Goal: Check status: Check status

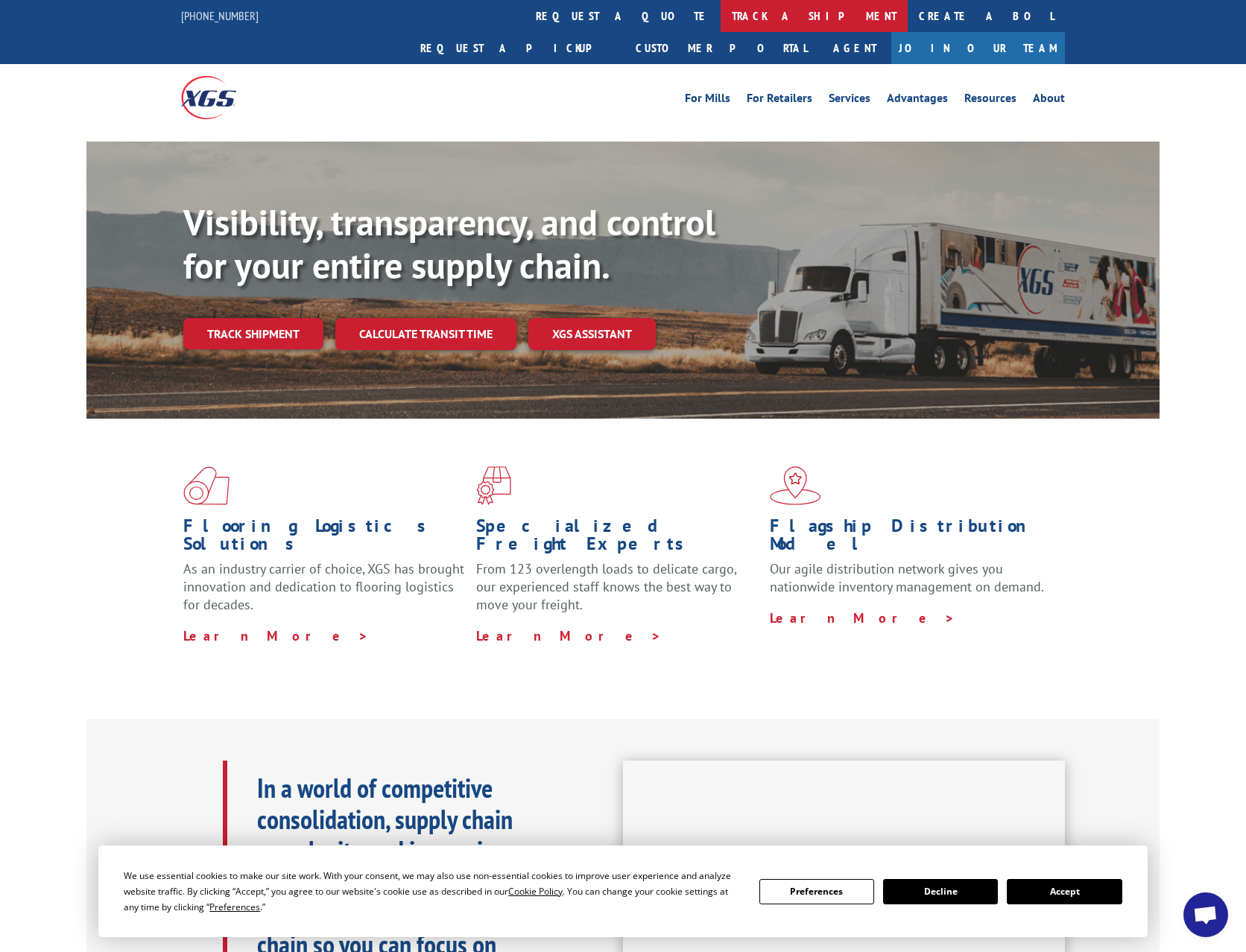
click at [721, 19] on link "track a shipment" at bounding box center [814, 16] width 187 height 32
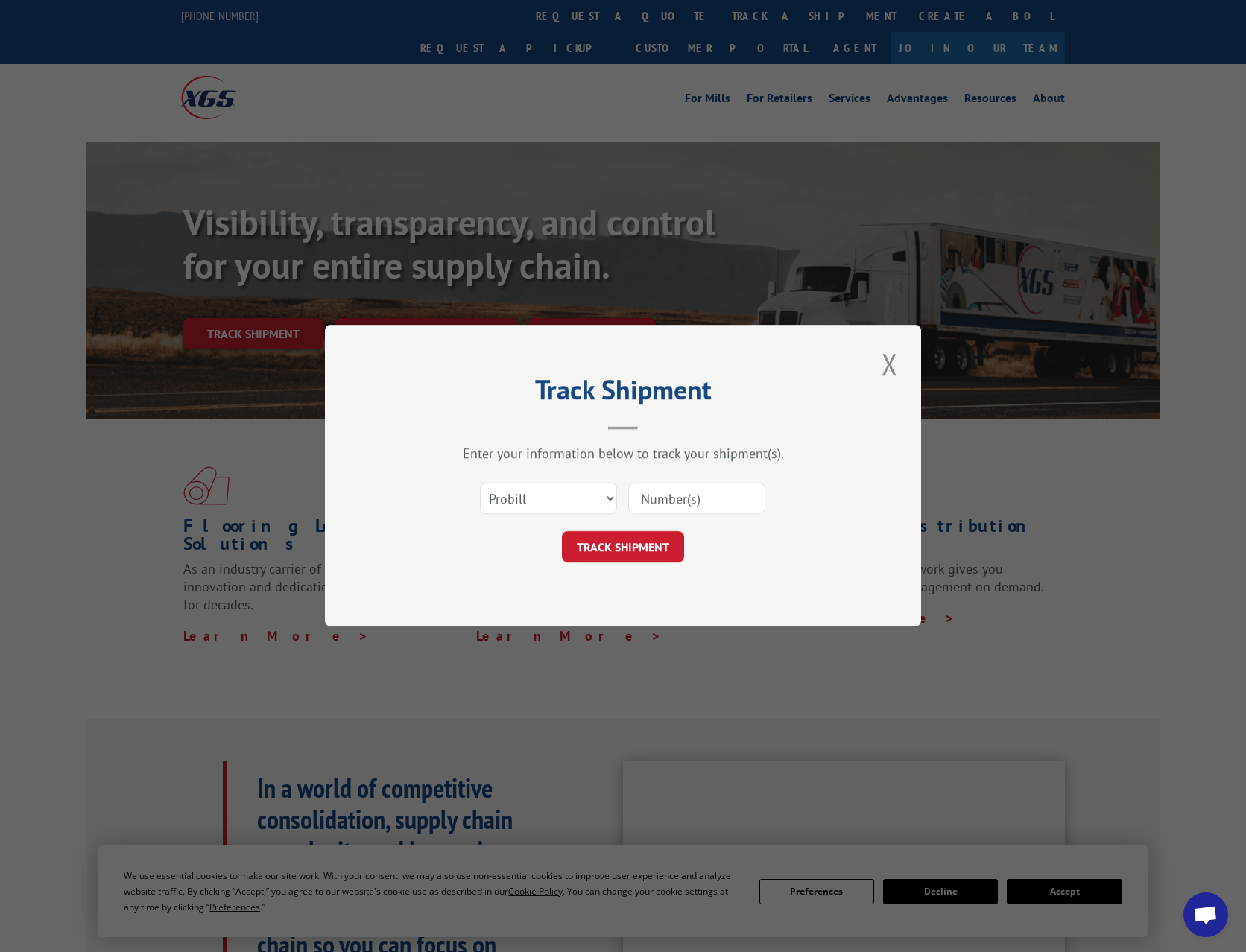
click at [648, 489] on input at bounding box center [696, 499] width 137 height 32
paste input "2805344"
type input "2805344"
click at [635, 556] on button "TRACK SHIPMENT" at bounding box center [623, 547] width 122 height 32
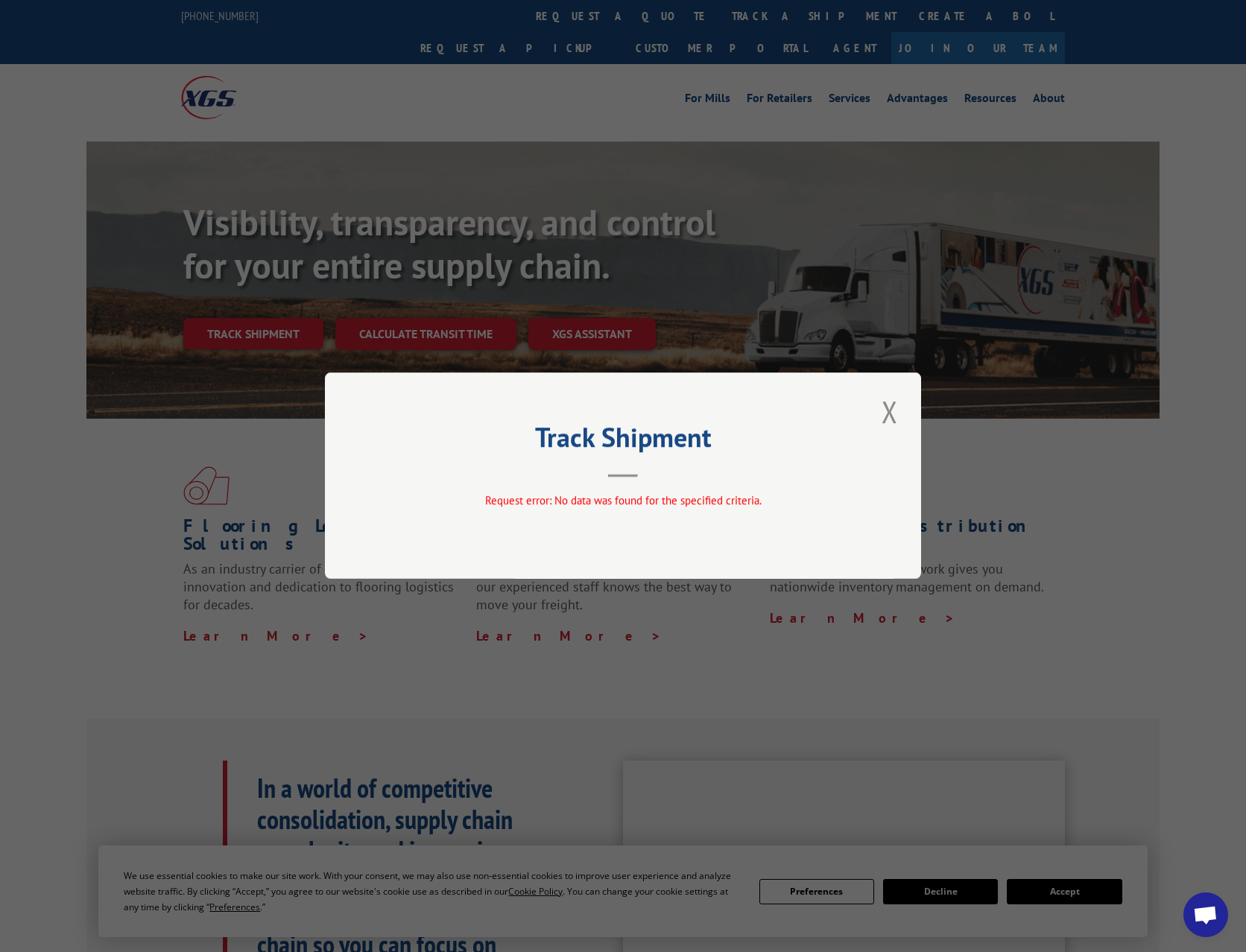
click at [712, 477] on header "Track Shipment" at bounding box center [623, 453] width 447 height 51
click at [872, 423] on div "Track Shipment Request error: No data was found for the specified criteria." at bounding box center [623, 476] width 596 height 207
click at [884, 419] on button "Close modal" at bounding box center [889, 411] width 25 height 41
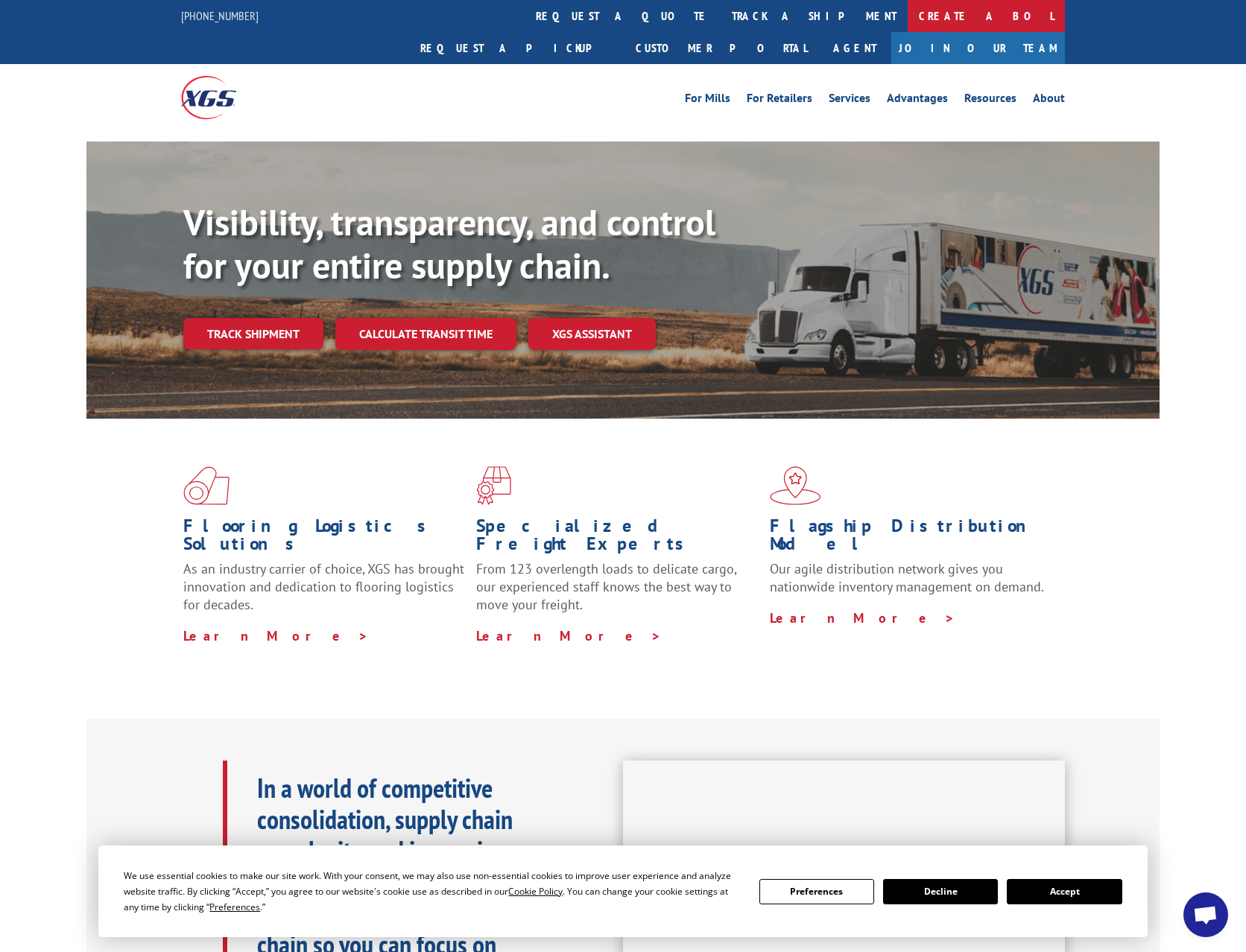
click at [908, 16] on link "Create a BOL" at bounding box center [986, 16] width 158 height 32
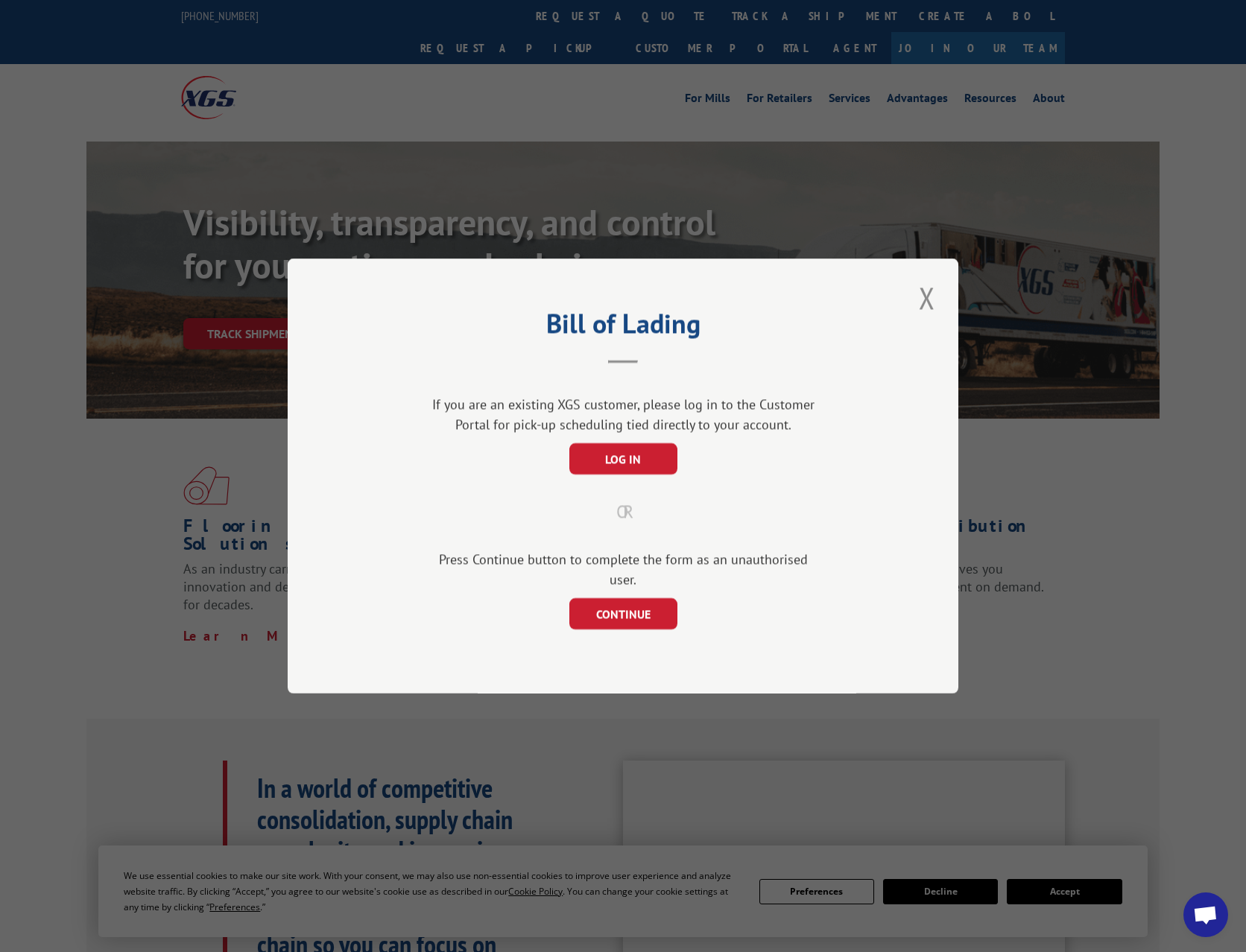
click at [590, 22] on div "Bill of Lading If you are an existing XGS customer, please log in to the Custom…" at bounding box center [623, 476] width 1246 height 952
click at [919, 315] on button "Close modal" at bounding box center [927, 297] width 25 height 41
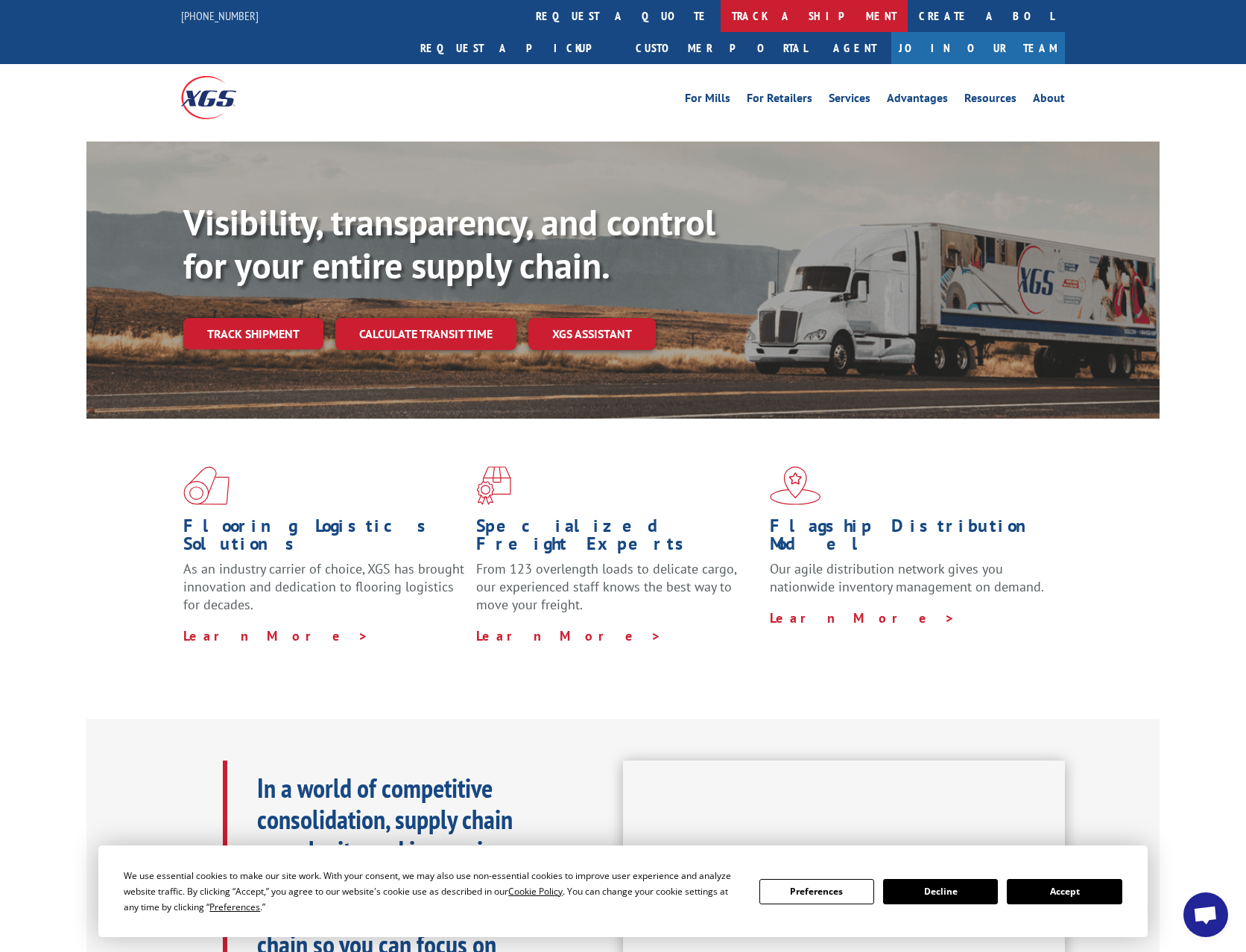
click at [721, 20] on link "track a shipment" at bounding box center [814, 16] width 187 height 32
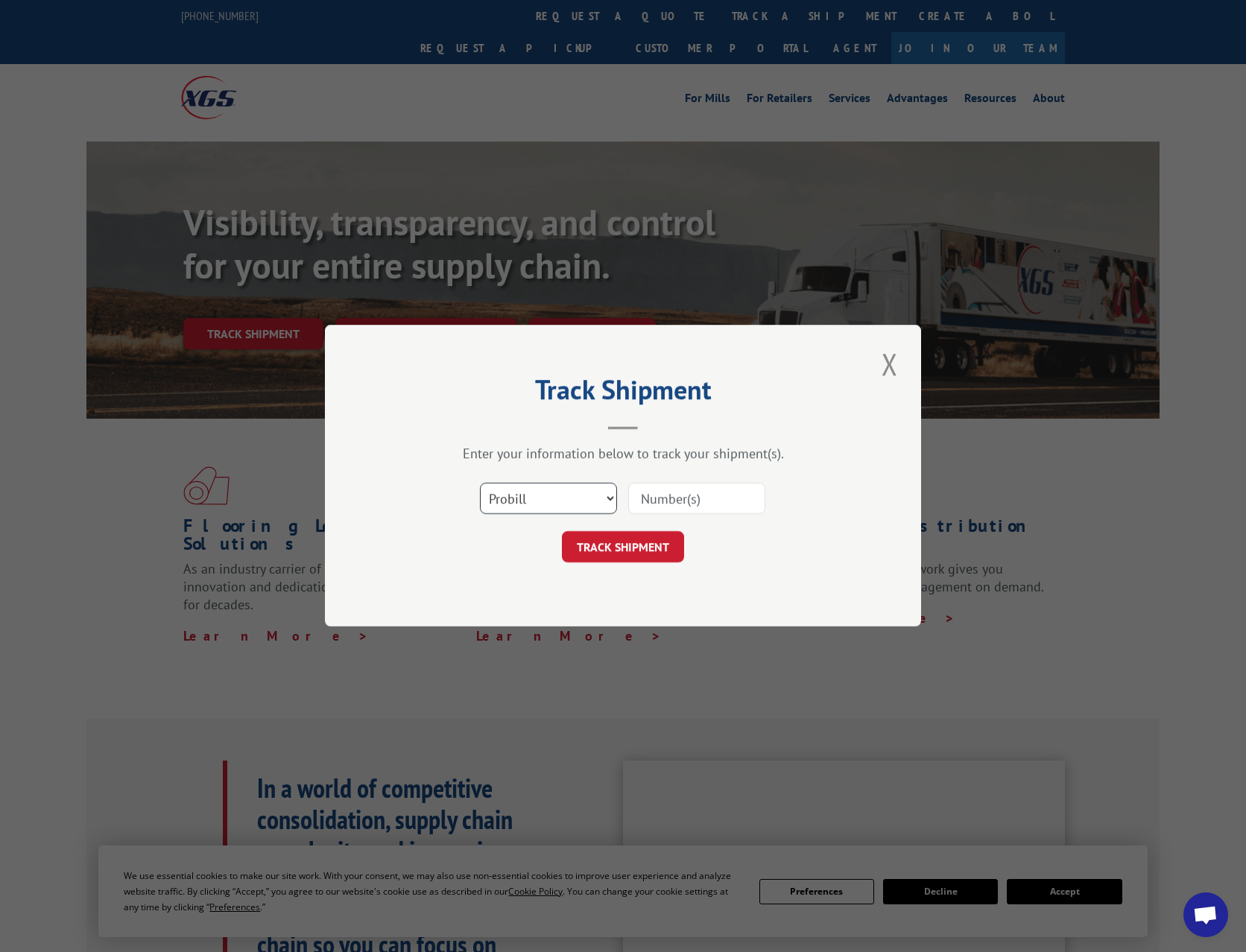
click at [559, 501] on select "Select category... Probill BOL PO" at bounding box center [548, 499] width 137 height 32
select select "po"
click at [480, 483] on select "Select category... Probill BOL PO" at bounding box center [548, 499] width 137 height 32
click at [649, 496] on input at bounding box center [696, 499] width 137 height 32
paste input "2805344"
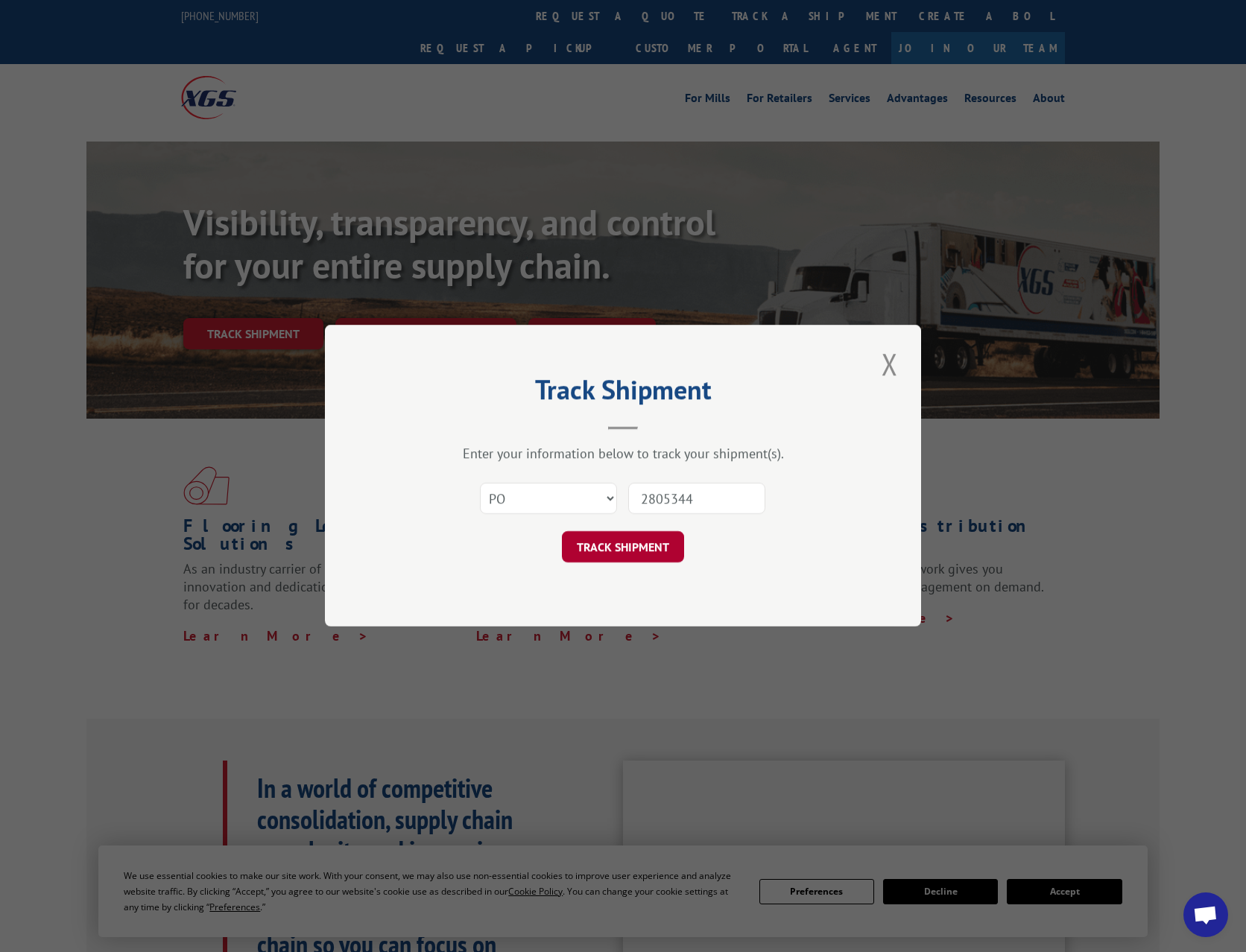
type input "2805344"
click at [612, 548] on button "TRACK SHIPMENT" at bounding box center [623, 547] width 122 height 32
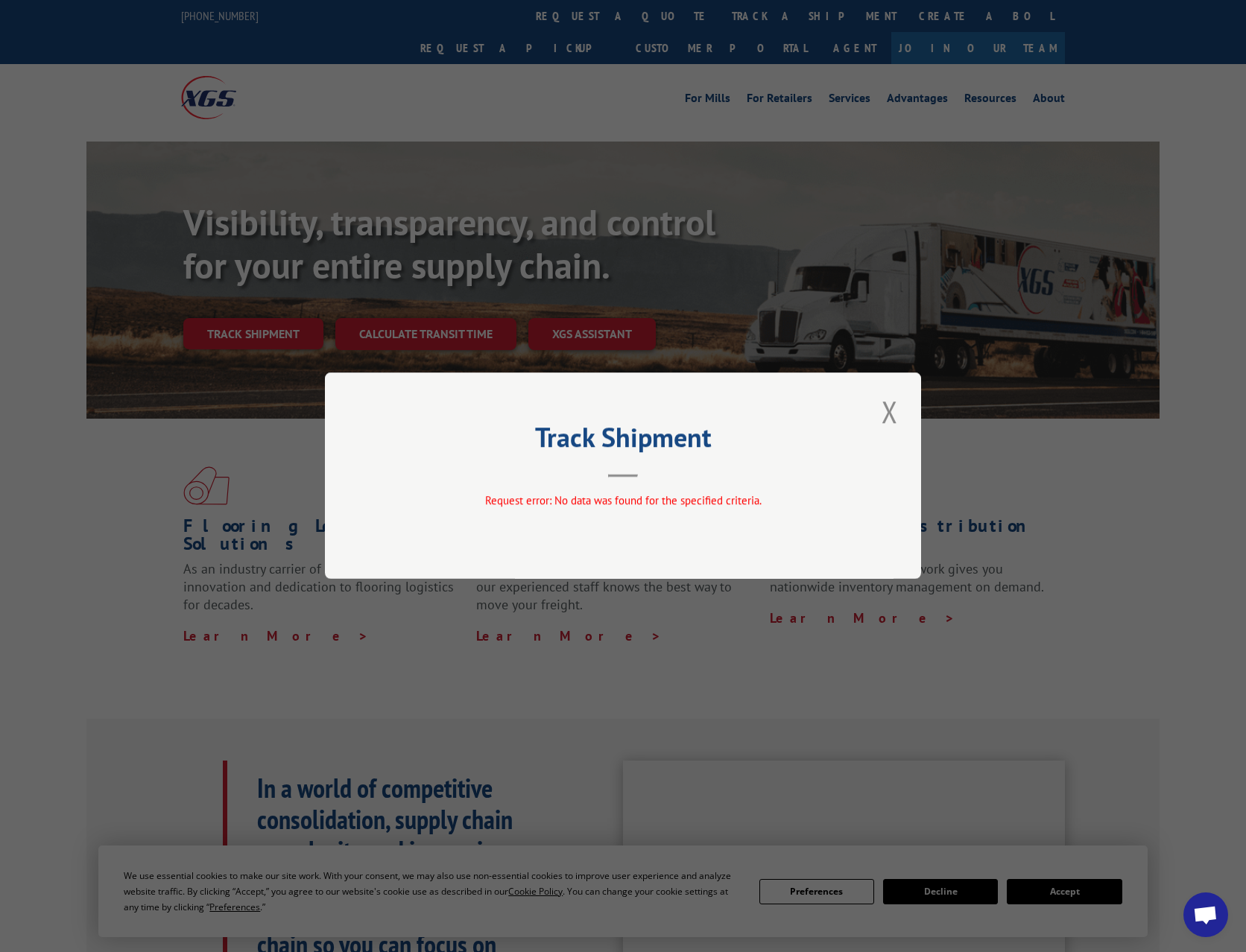
click at [872, 403] on div "Track Shipment Request error: No data was found for the specified criteria." at bounding box center [623, 476] width 596 height 207
click at [879, 406] on button "Close modal" at bounding box center [889, 411] width 25 height 41
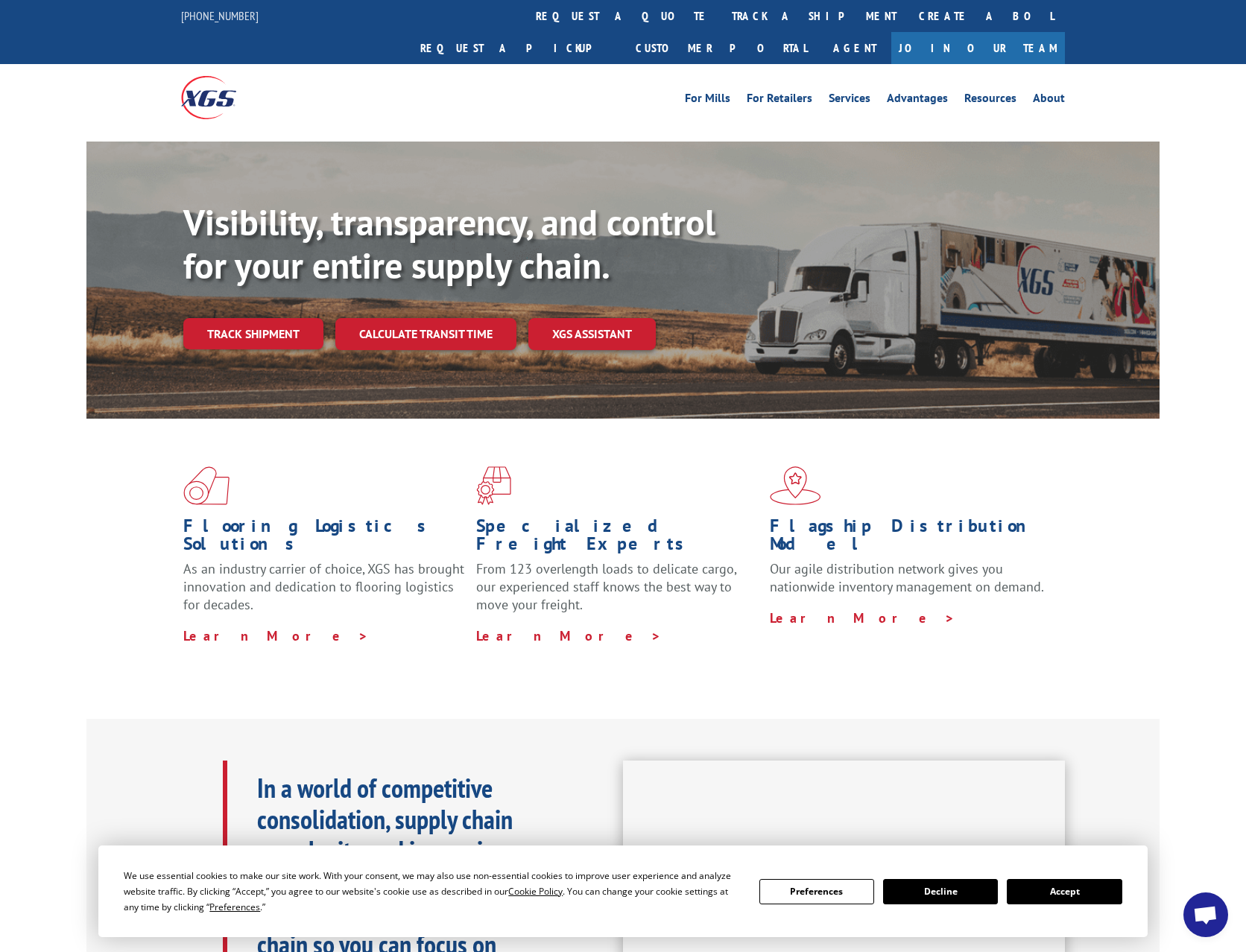
click at [574, 64] on div "For [PERSON_NAME] For Retailers Services Advantages Resources About For [PERSON…" at bounding box center [623, 97] width 884 height 66
click at [721, 25] on link "track a shipment" at bounding box center [814, 16] width 187 height 32
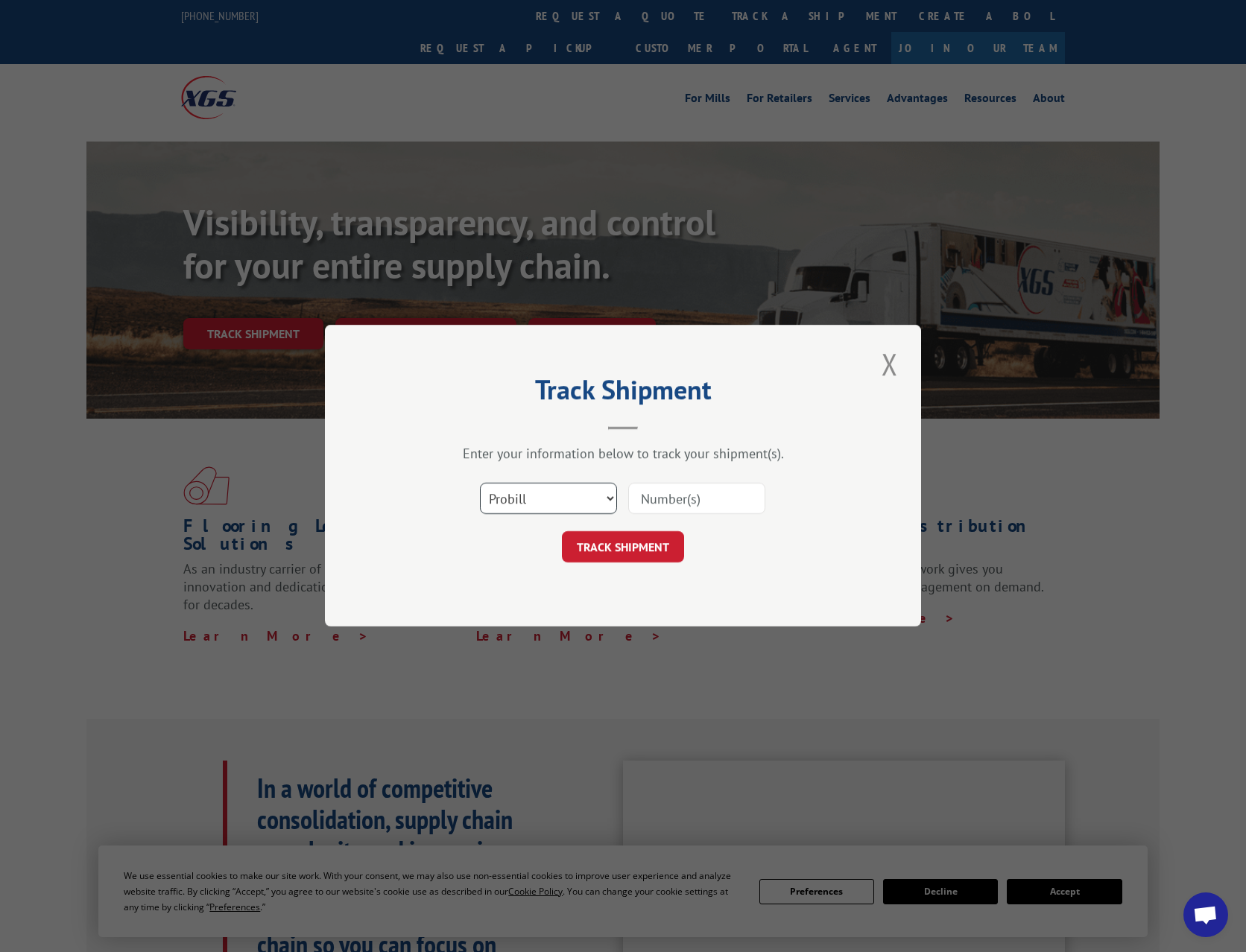
click at [558, 488] on select "Select category... Probill BOL PO" at bounding box center [548, 499] width 137 height 32
select select "bol"
click at [480, 483] on select "Select category... Probill BOL PO" at bounding box center [548, 499] width 137 height 32
click at [669, 496] on input at bounding box center [696, 499] width 137 height 32
paste input "2805344"
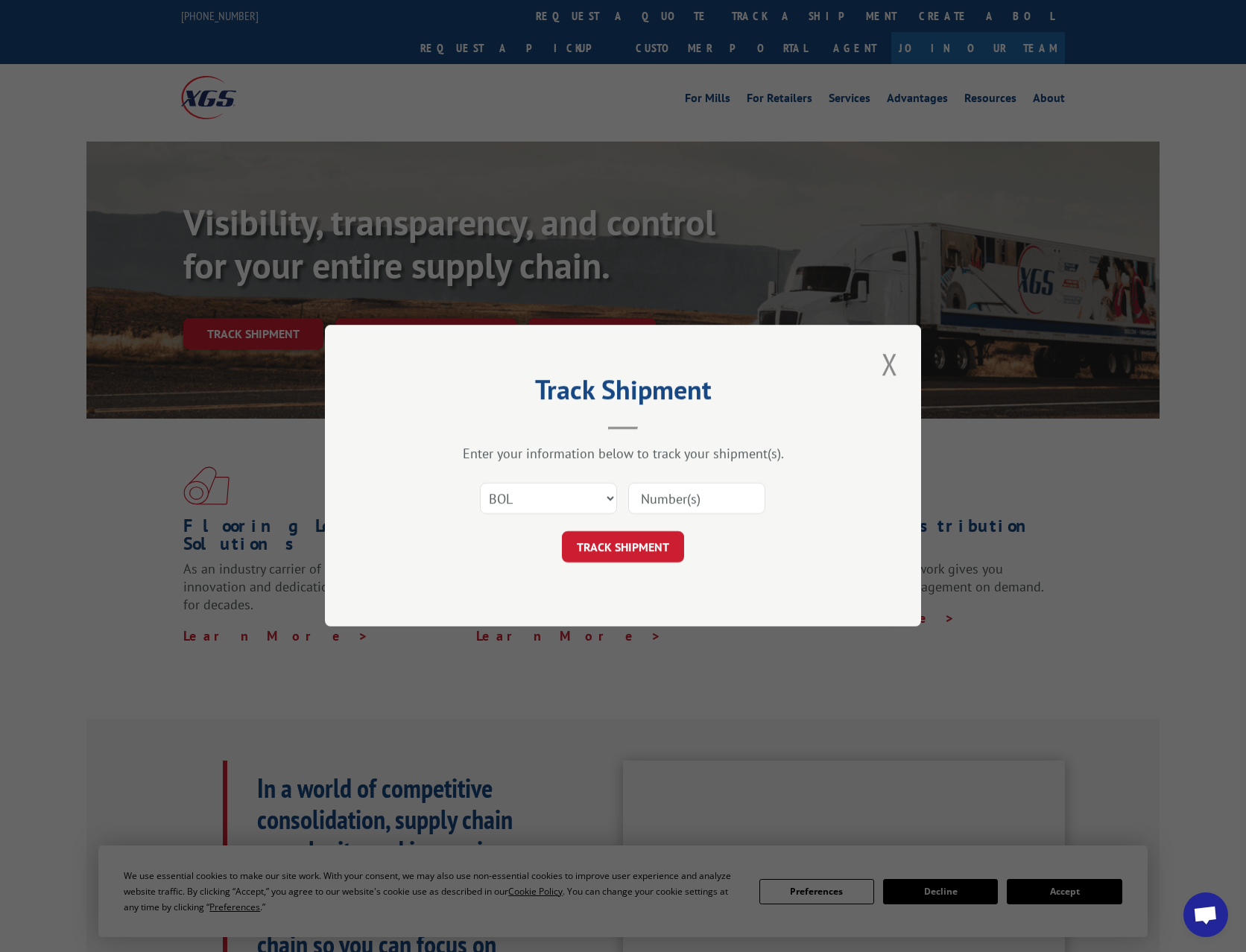
type input "2805344"
click button "TRACK SHIPMENT" at bounding box center [623, 547] width 122 height 32
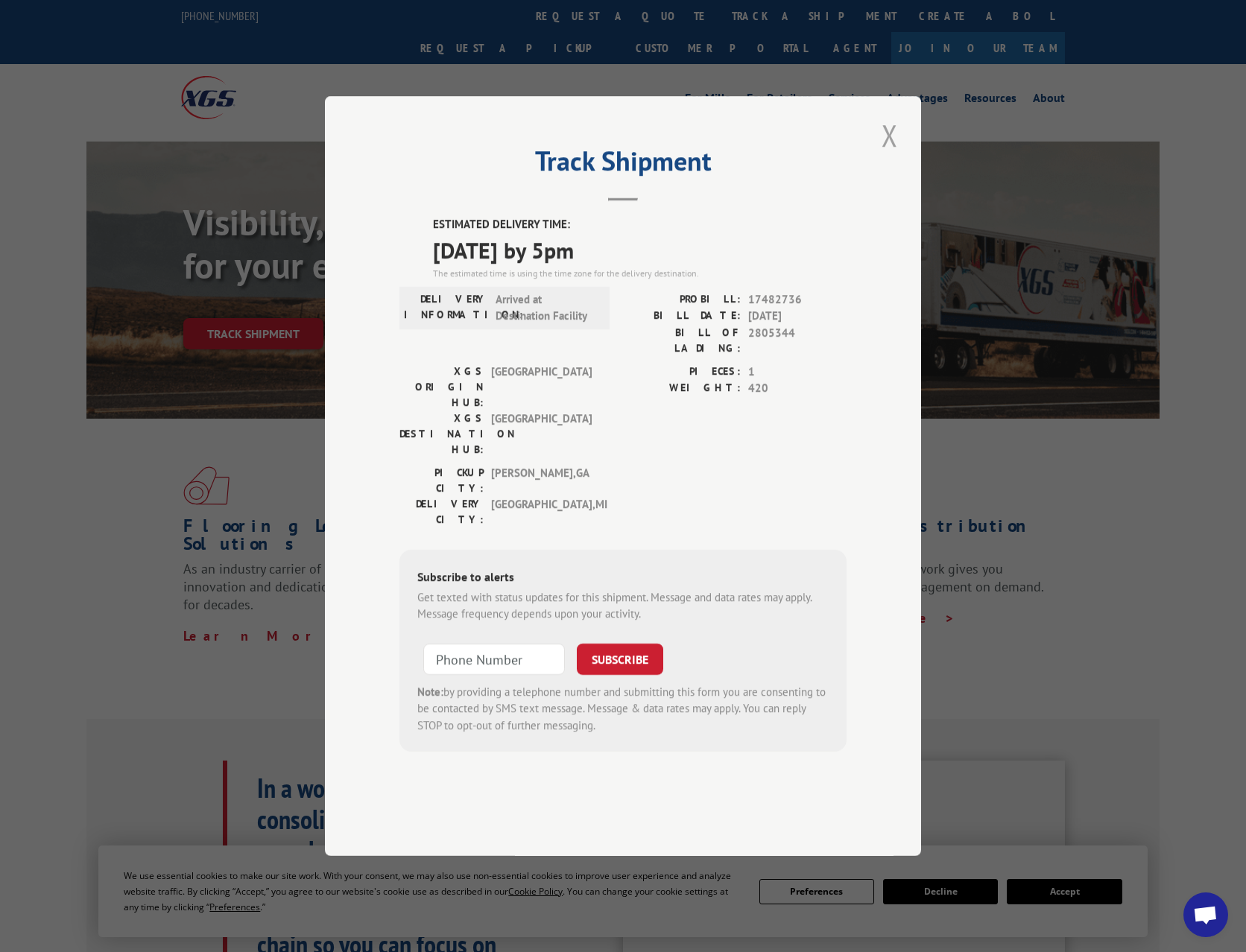
click at [880, 156] on button "Close modal" at bounding box center [889, 134] width 25 height 41
